Goal: Communication & Community: Answer question/provide support

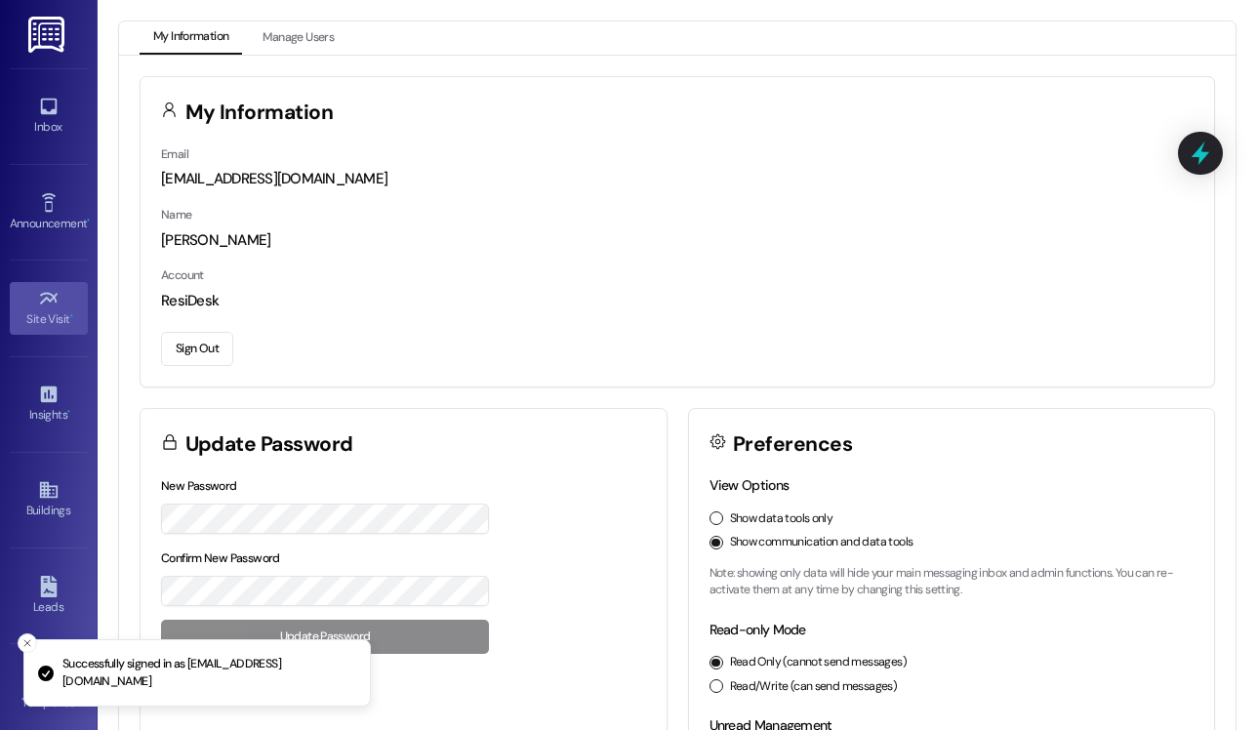
click at [48, 326] on div "Site Visit •" at bounding box center [49, 319] width 98 height 20
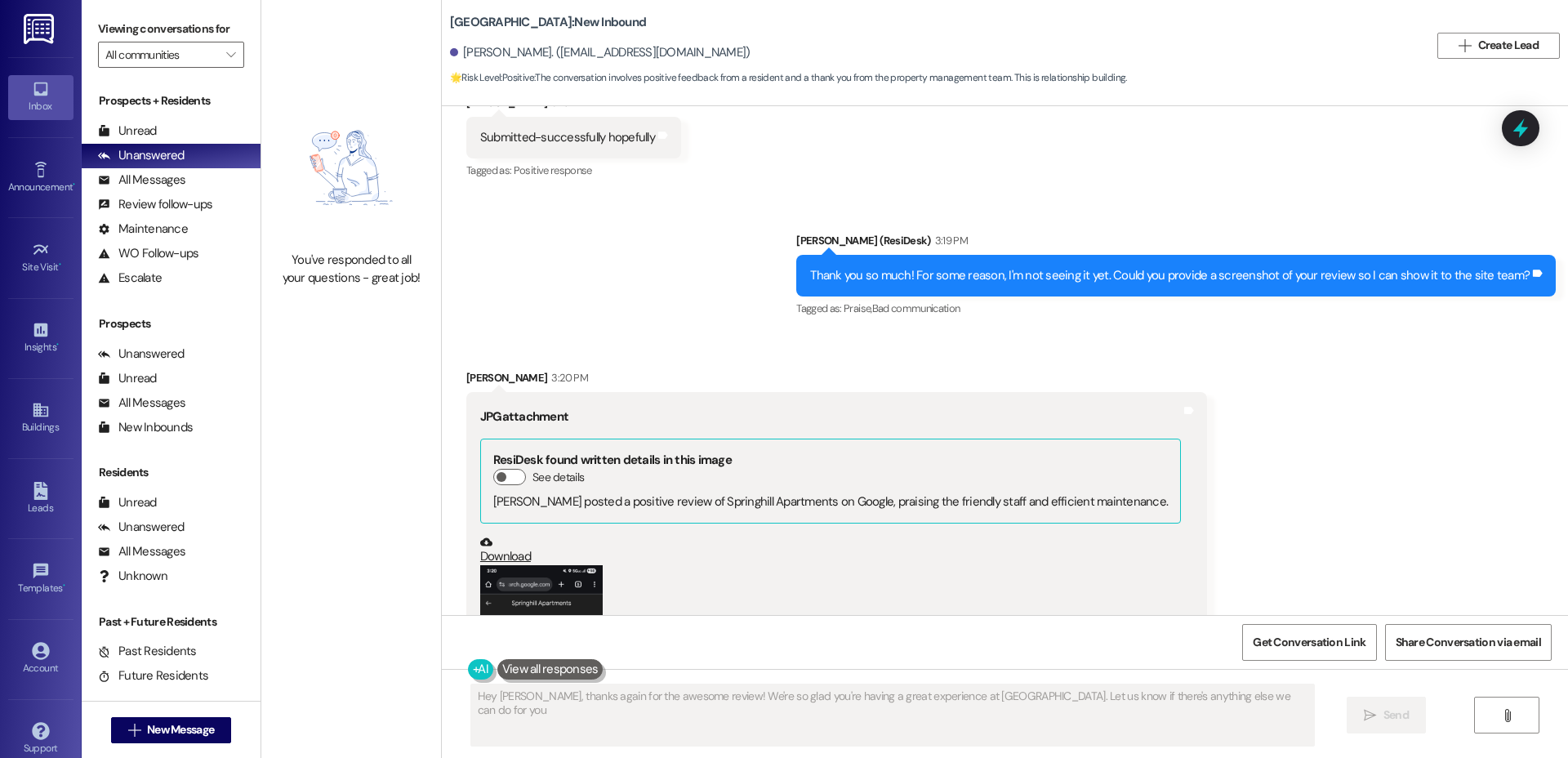
type textarea "Hey [PERSON_NAME], thanks again for the awesome review! We're so glad you're ha…"
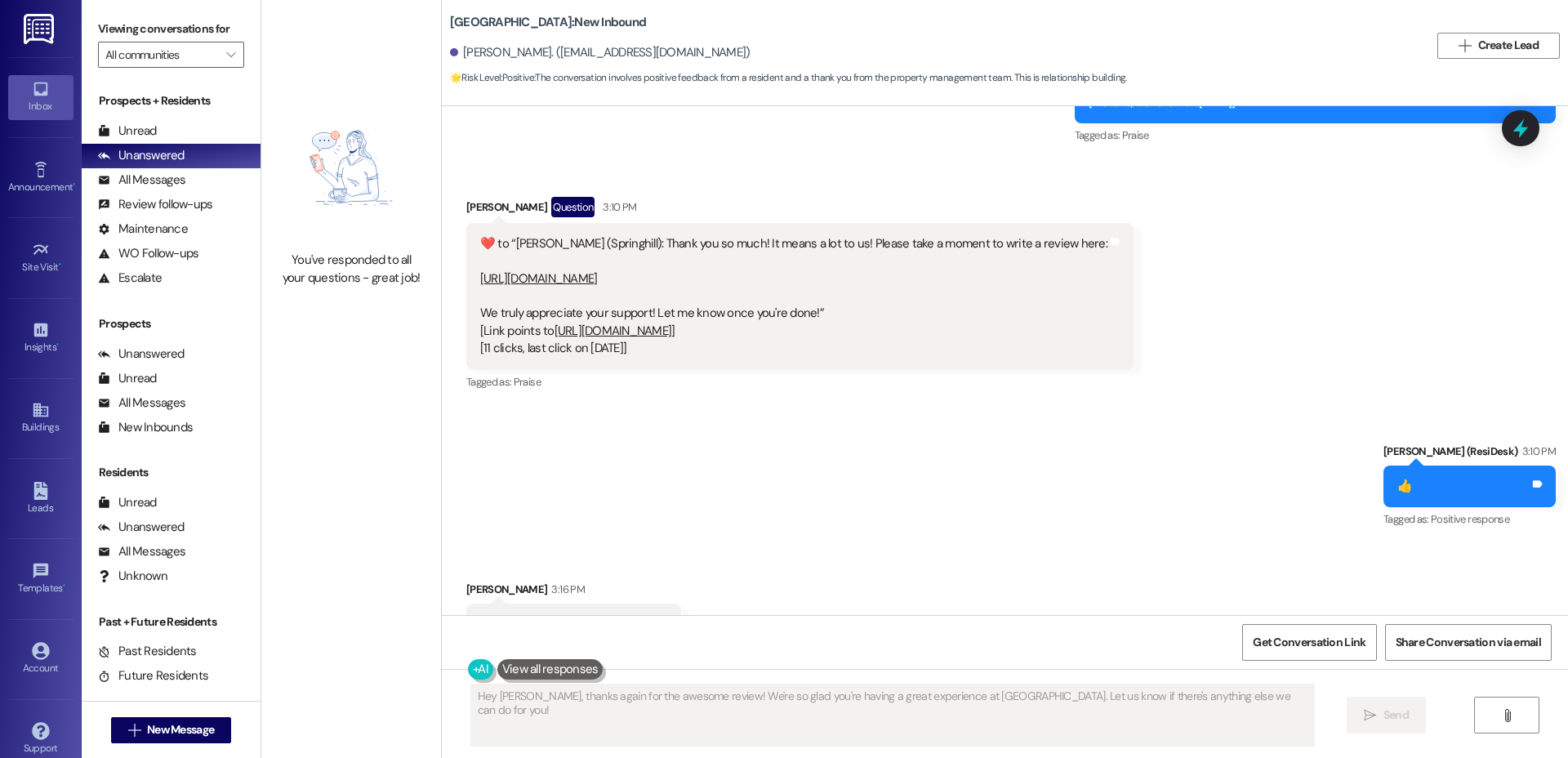
scroll to position [8996, 0]
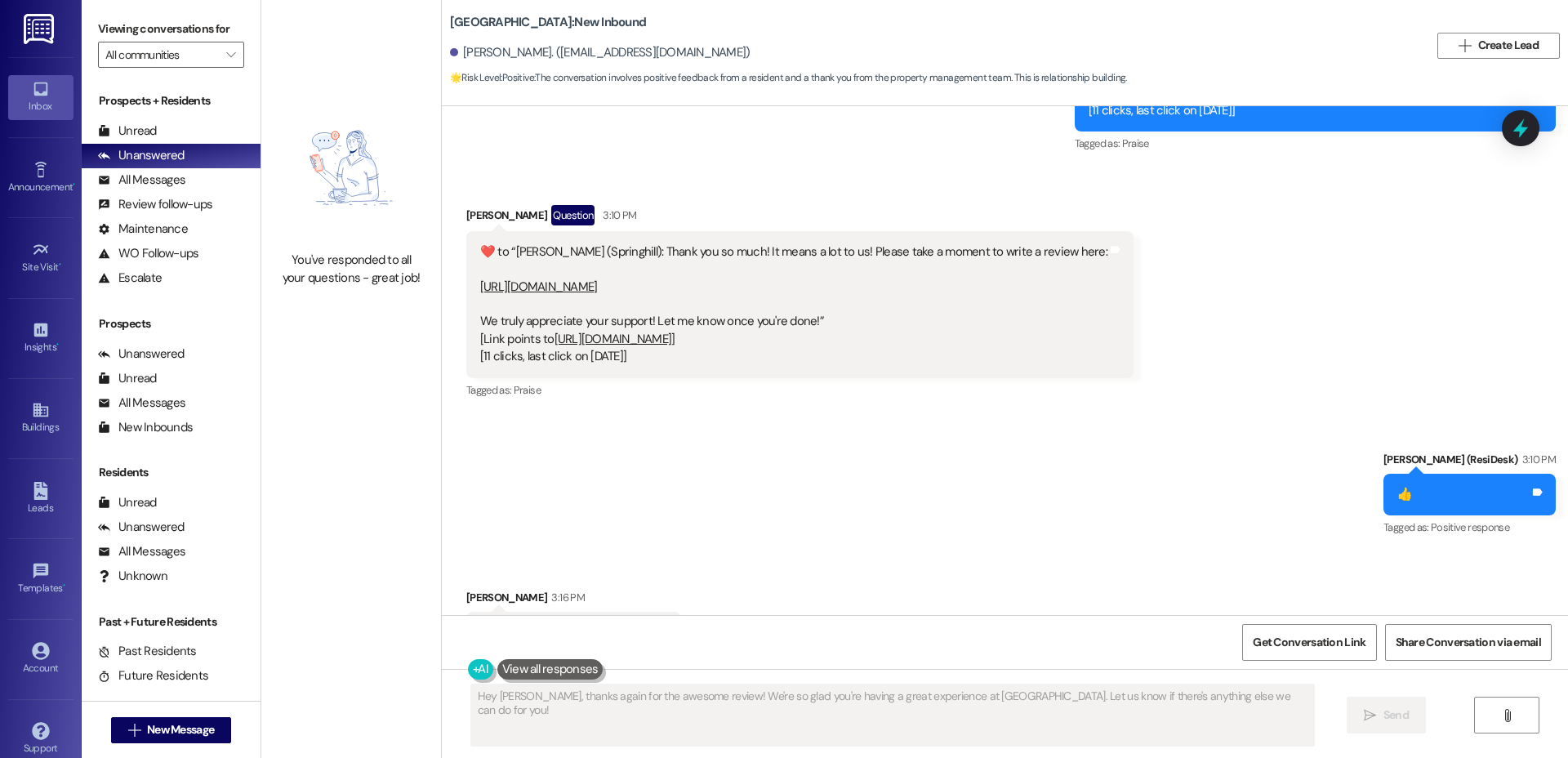
click at [672, 330] on link "[URL][DOMAIN_NAME]" at bounding box center [613, 339] width 118 height 17
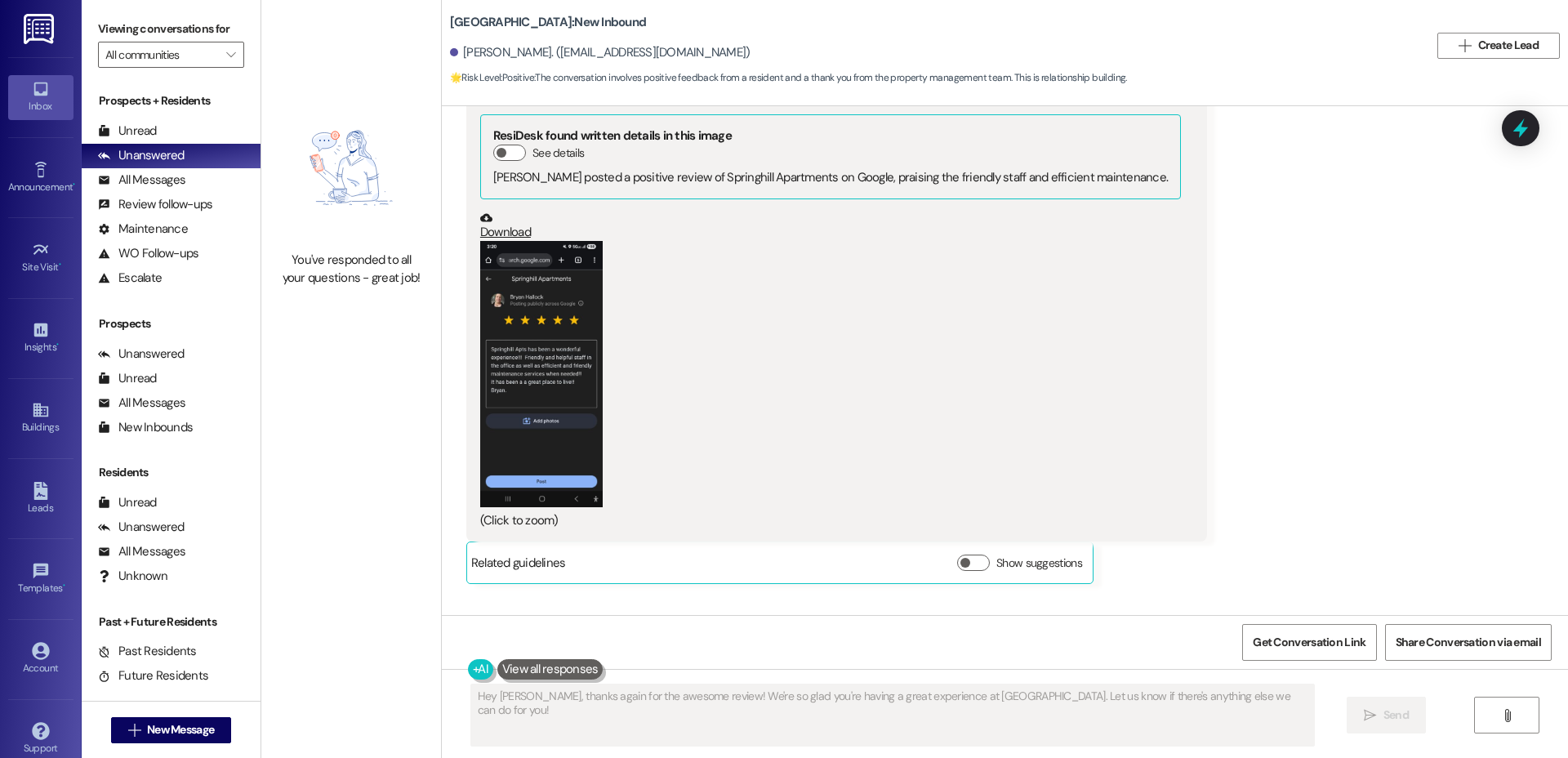
scroll to position [9824, 0]
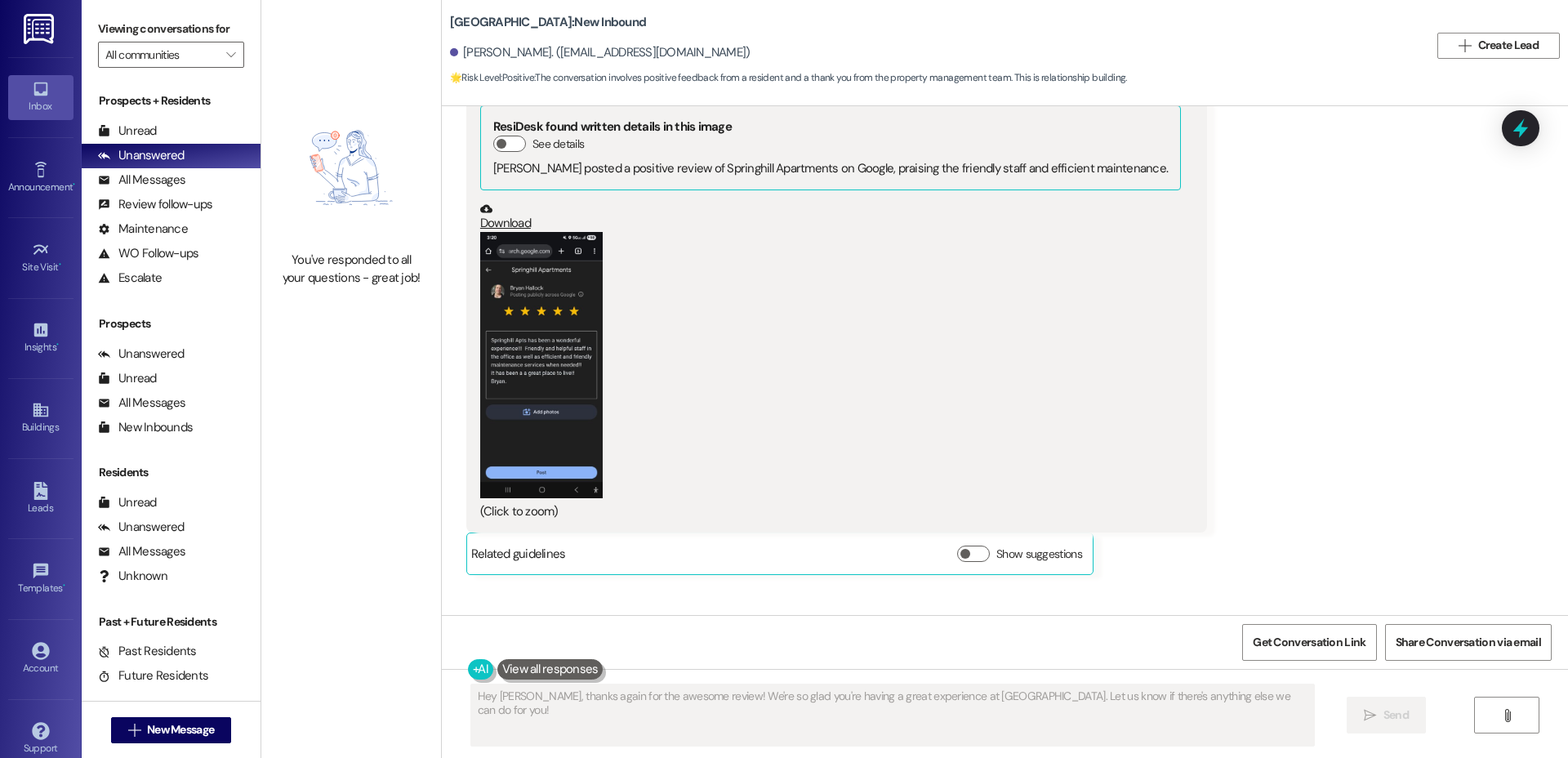
click at [514, 291] on button "Zoom image" at bounding box center [541, 364] width 122 height 265
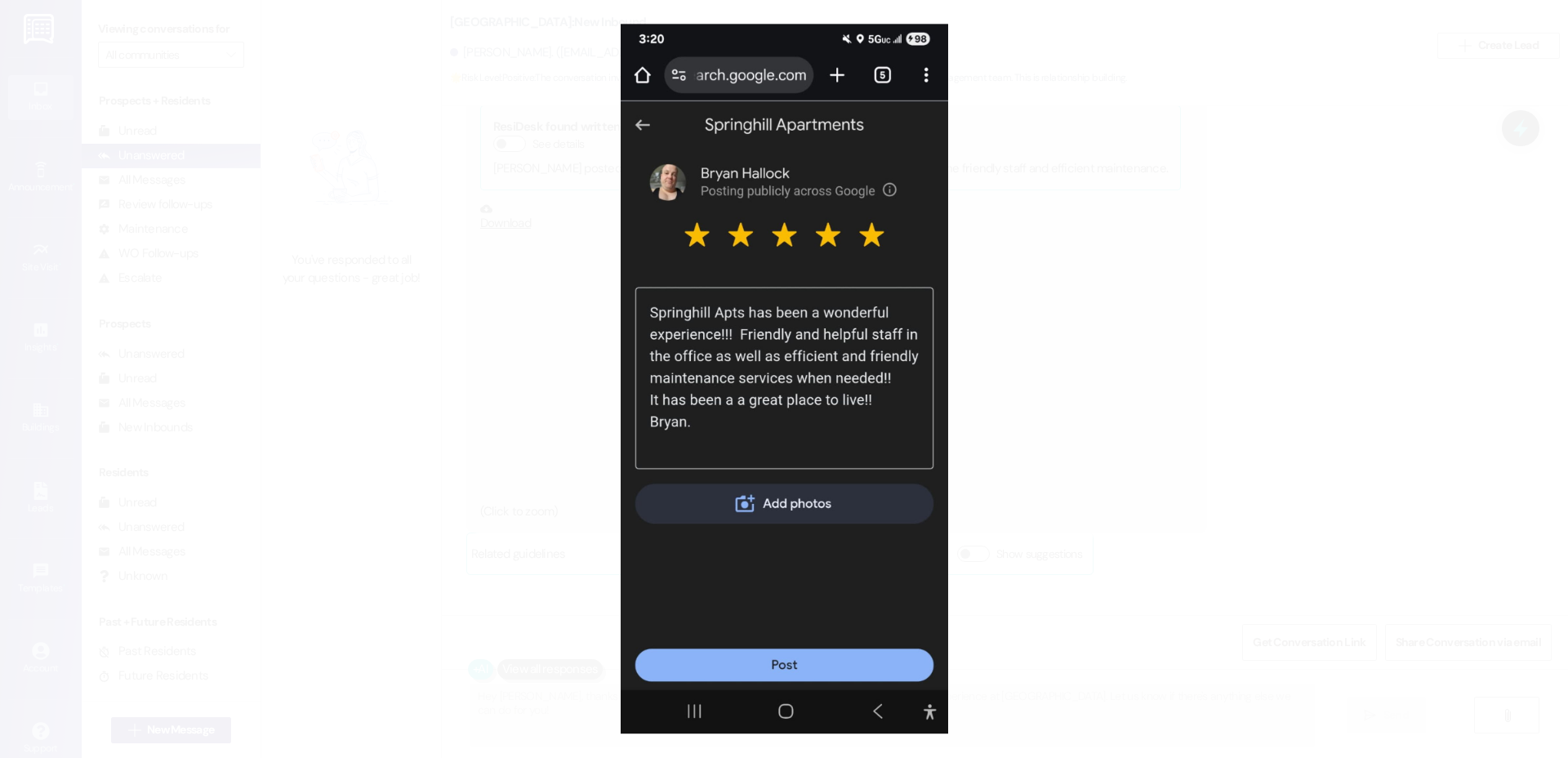
click at [514, 291] on button "Unzoom image" at bounding box center [784, 379] width 1568 height 758
